Goal: Information Seeking & Learning: Learn about a topic

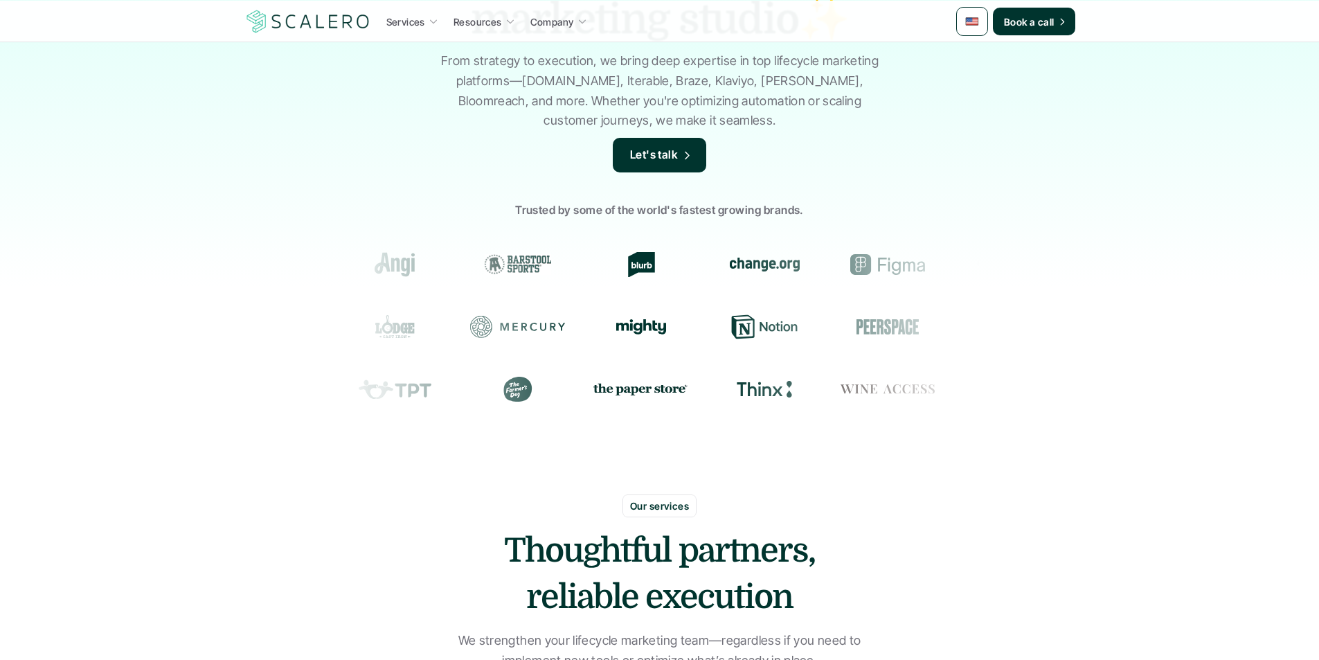
click at [667, 153] on p "Let's talk" at bounding box center [654, 155] width 48 height 18
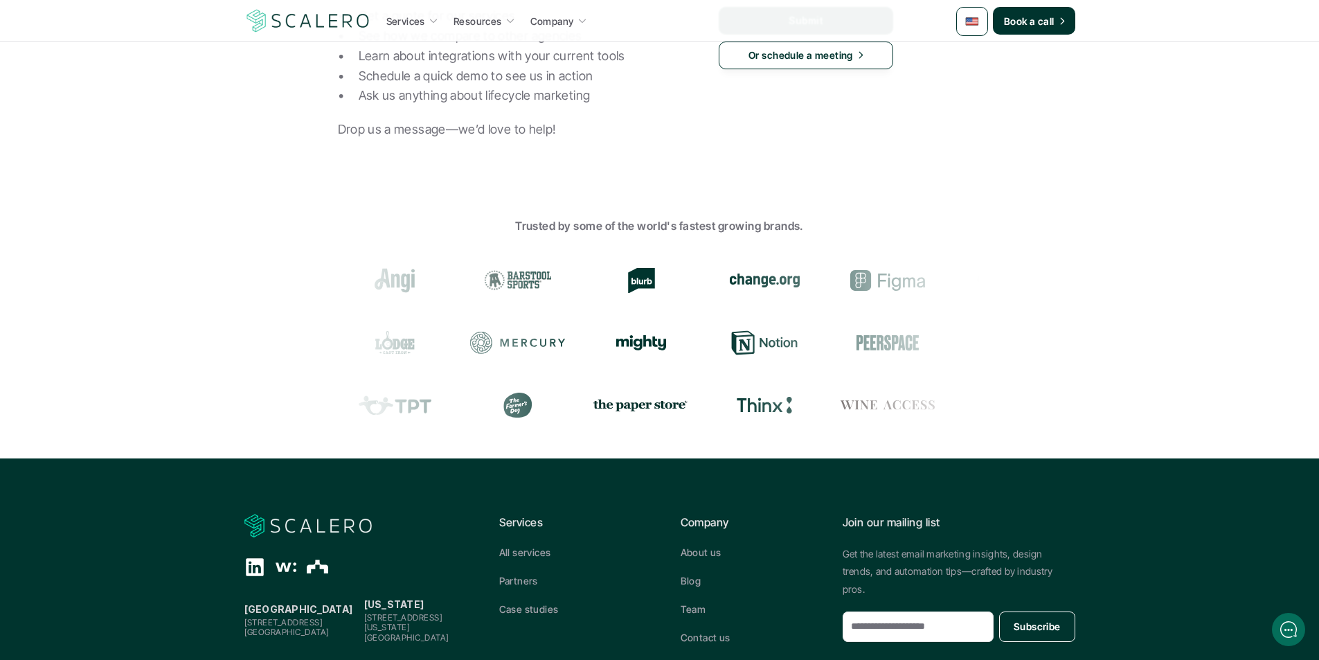
scroll to position [84, 0]
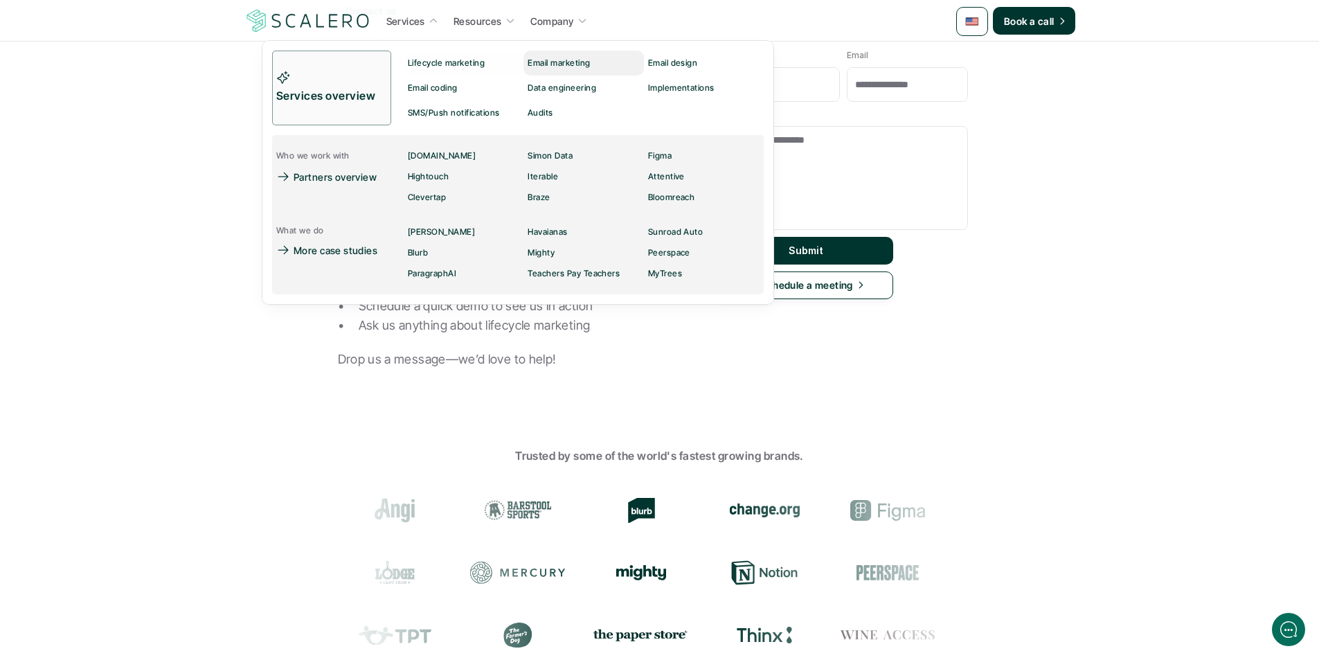
click at [541, 66] on p "Email marketing" at bounding box center [559, 63] width 62 height 10
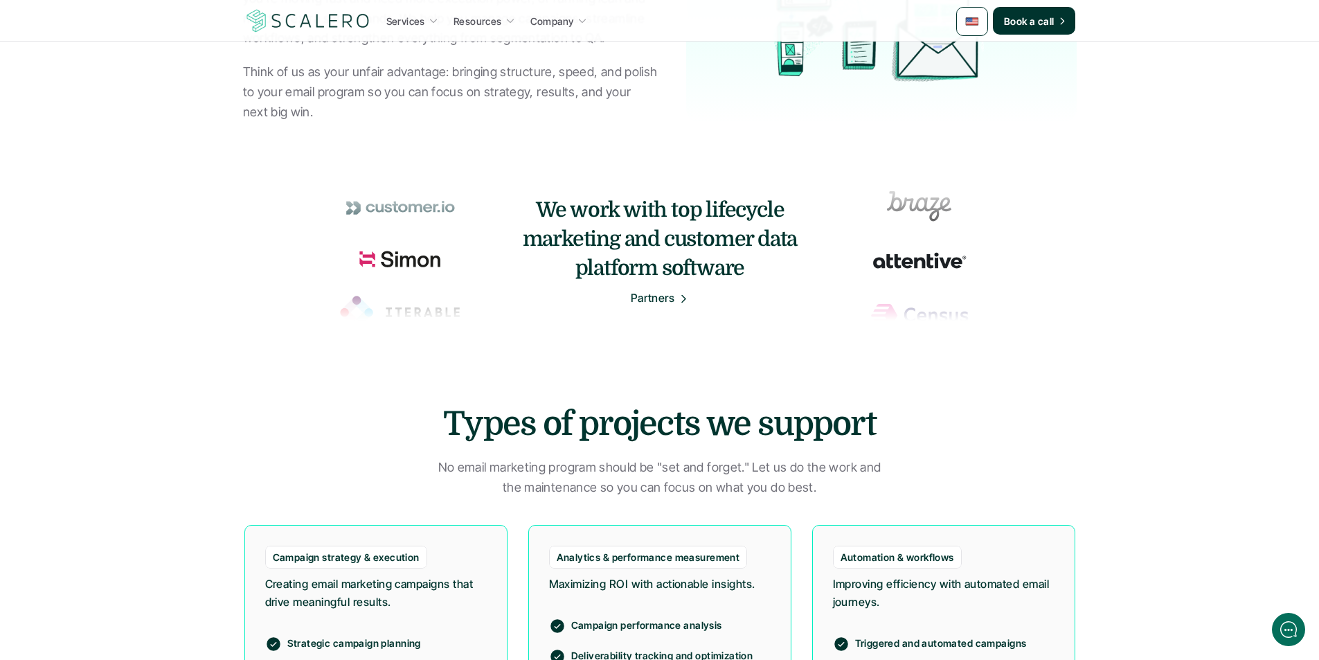
scroll to position [415, 0]
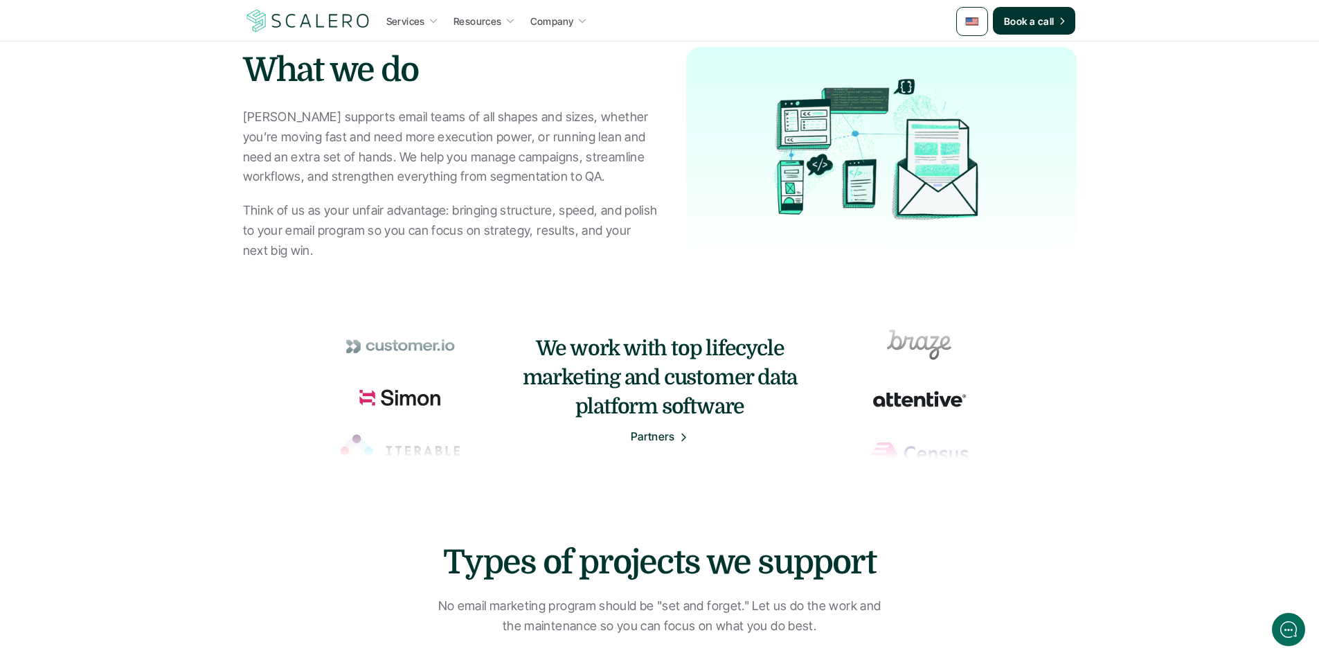
click at [429, 19] on icon at bounding box center [434, 21] width 10 height 10
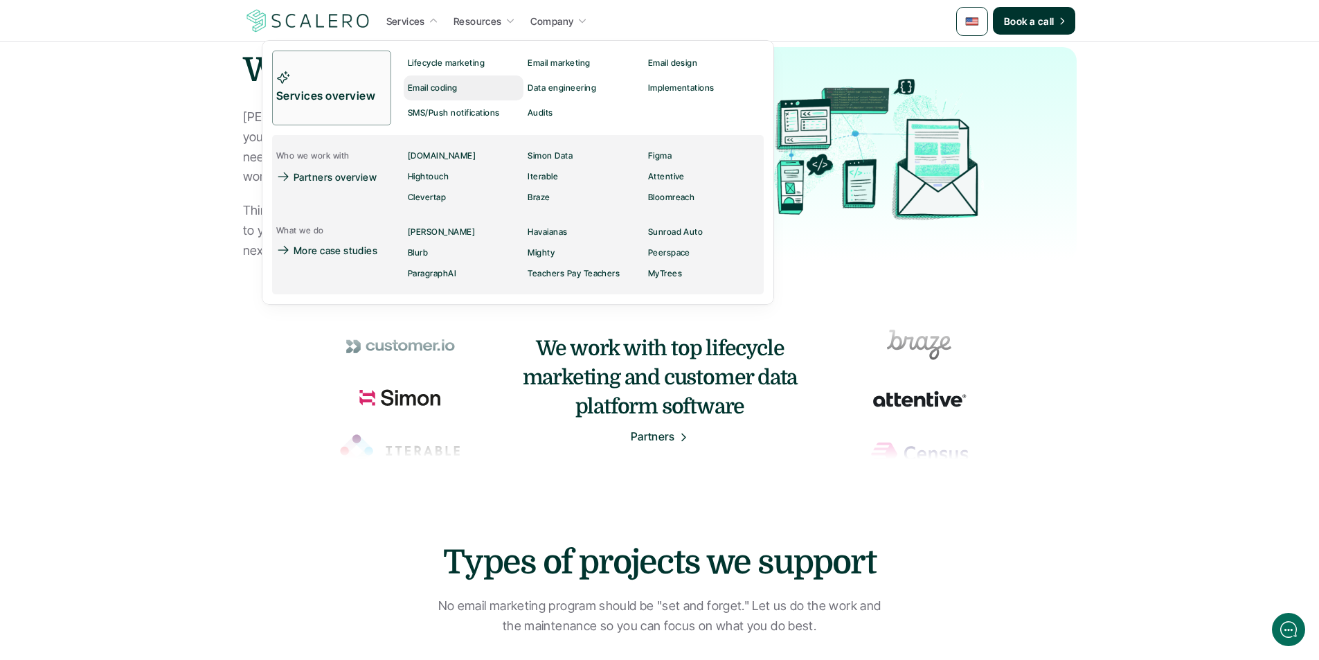
click at [442, 87] on p "Email coding" at bounding box center [433, 88] width 50 height 10
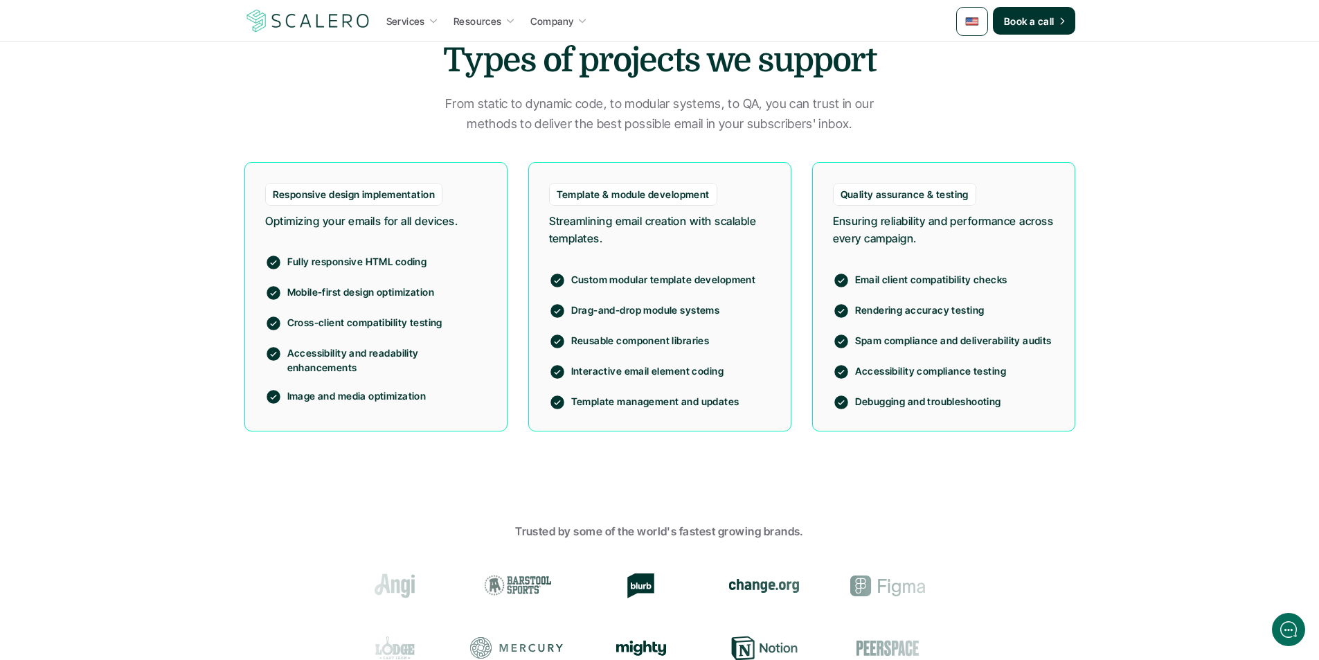
scroll to position [829, 0]
